Goal: Navigation & Orientation: Find specific page/section

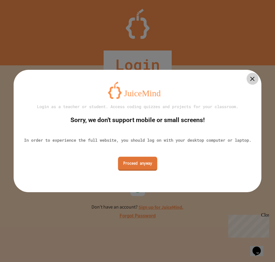
click at [134, 168] on link "Proceed anyway" at bounding box center [137, 163] width 39 height 14
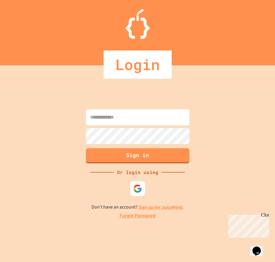
click at [138, 181] on div at bounding box center [138, 188] width 18 height 18
click at [144, 186] on div at bounding box center [138, 189] width 16 height 16
